Goal: Check status: Check status

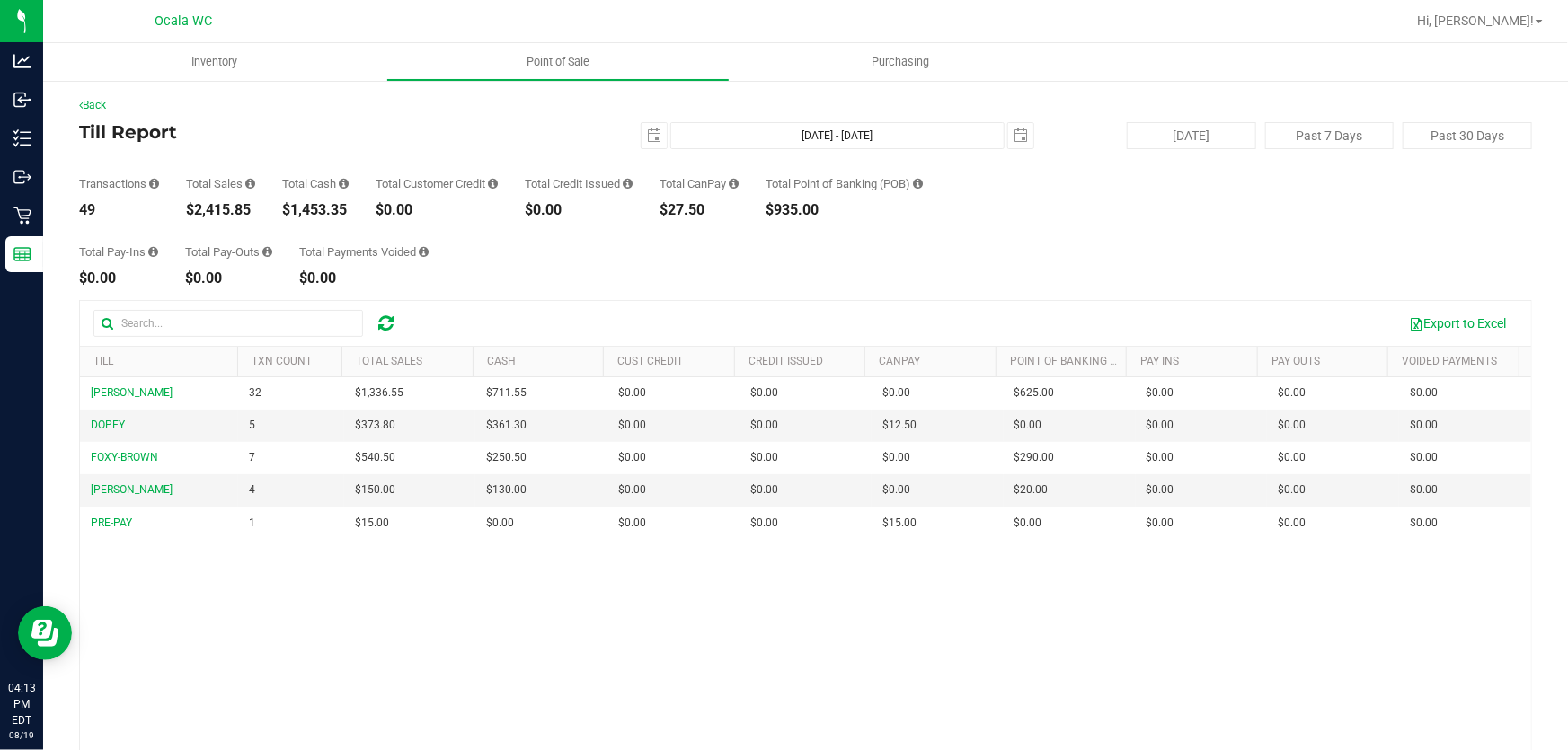
scroll to position [161, 0]
